Goal: Information Seeking & Learning: Understand process/instructions

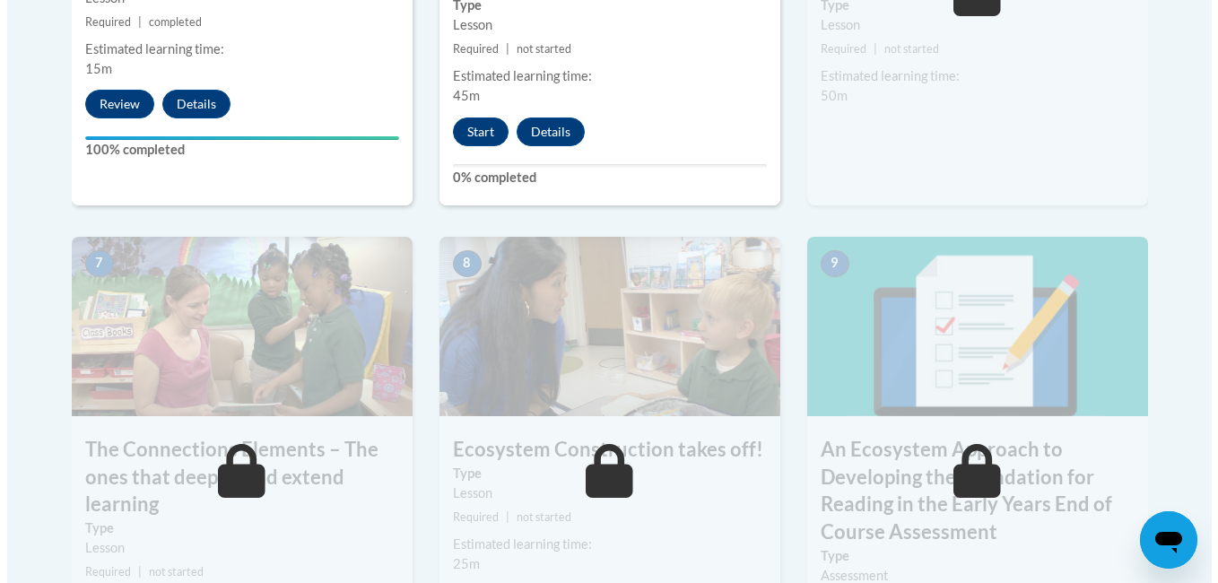
scroll to position [1403, 0]
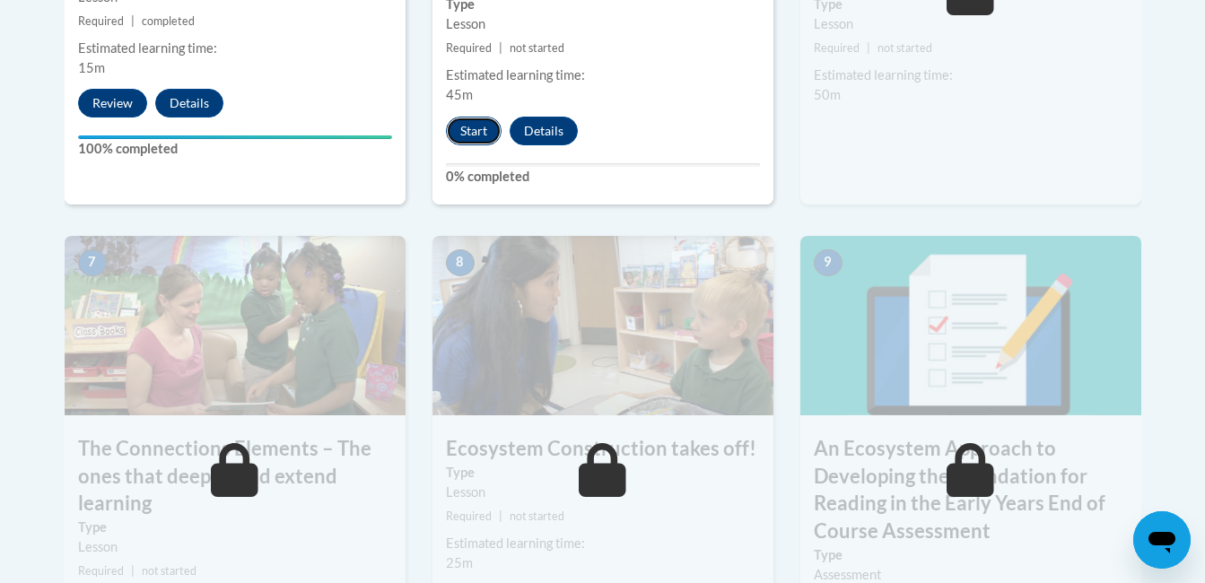
click at [484, 119] on button "Start" at bounding box center [474, 131] width 56 height 29
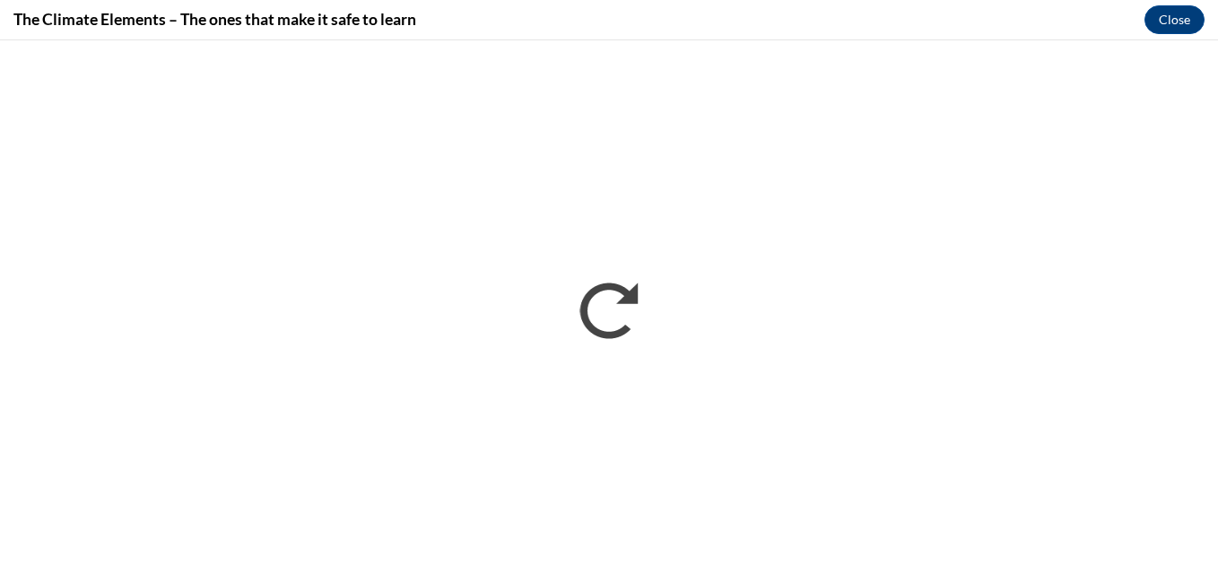
scroll to position [0, 0]
